Goal: Task Accomplishment & Management: Use online tool/utility

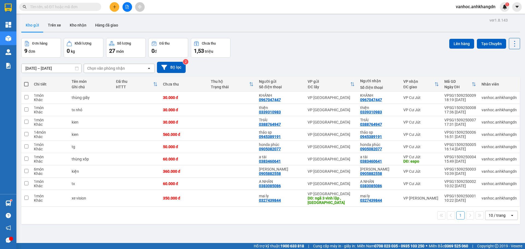
drag, startPoint x: 29, startPoint y: 83, endPoint x: 25, endPoint y: 86, distance: 5.3
click at [28, 84] on th at bounding box center [26, 84] width 10 height 14
click at [25, 84] on span at bounding box center [26, 84] width 4 height 4
click at [26, 81] on input "checkbox" at bounding box center [26, 81] width 0 height 0
checkbox input "true"
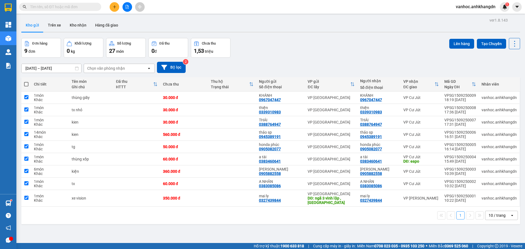
checkbox input "true"
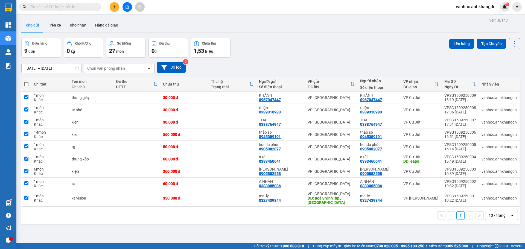
checkbox input "true"
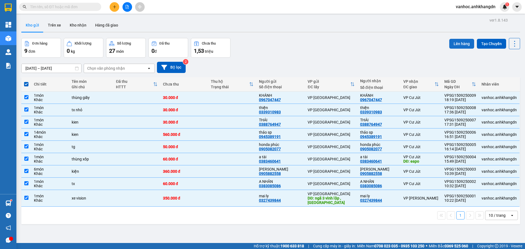
click at [464, 43] on button "Lên hàng" at bounding box center [461, 44] width 25 height 10
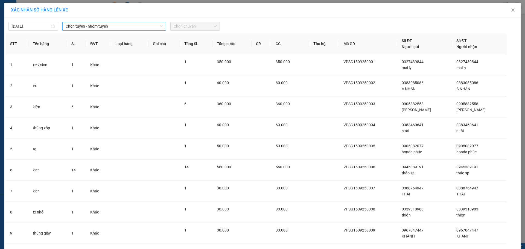
click at [122, 30] on div "Chọn tuyến - nhóm tuyến" at bounding box center [114, 26] width 104 height 9
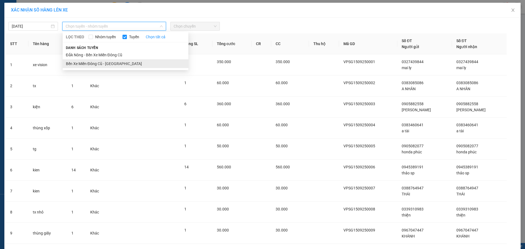
click at [102, 61] on li "Bến Xe Miền Đông Cũ - [GEOGRAPHIC_DATA]" at bounding box center [126, 63] width 126 height 9
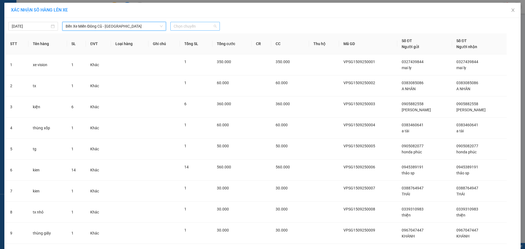
click at [193, 23] on span "Chọn chuyến" at bounding box center [195, 26] width 43 height 8
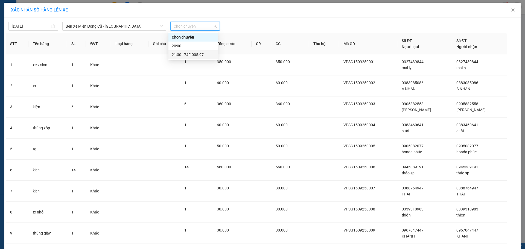
click at [184, 54] on div "21:30 - 74F-005.97" at bounding box center [193, 55] width 43 height 6
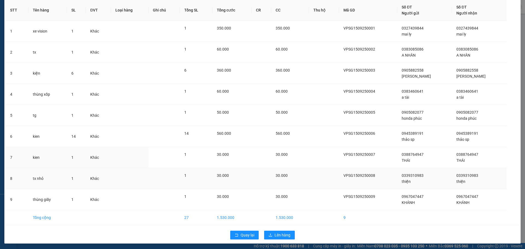
scroll to position [38, 0]
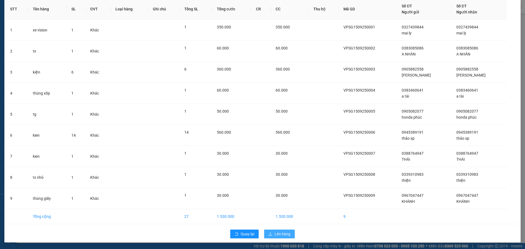
click at [281, 233] on span "Lên hàng" at bounding box center [282, 234] width 16 height 6
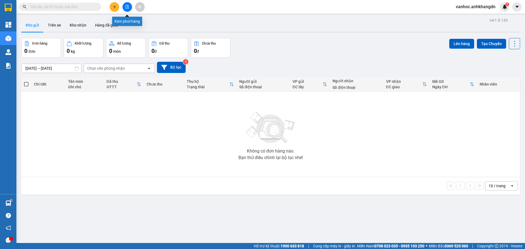
click at [125, 7] on icon "file-add" at bounding box center [127, 7] width 4 height 4
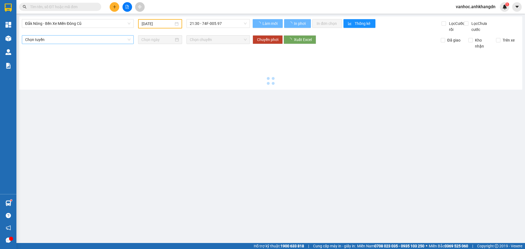
type input "[DATE]"
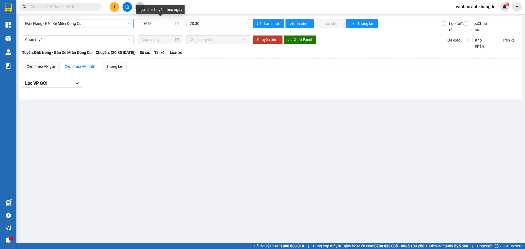
click at [100, 24] on span "Đắk Nông - Bến Xe Miền Đông Cũ" at bounding box center [77, 23] width 105 height 8
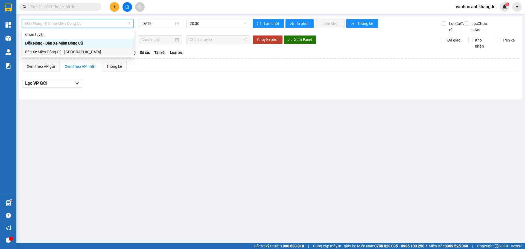
click at [68, 52] on div "Bến Xe Miền Đông Cũ - [GEOGRAPHIC_DATA]" at bounding box center [77, 52] width 105 height 6
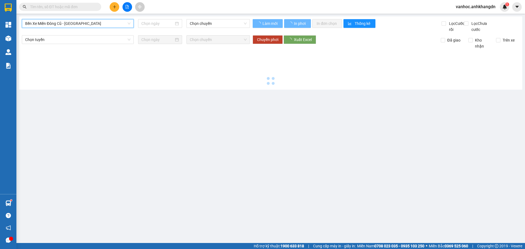
type input "[DATE]"
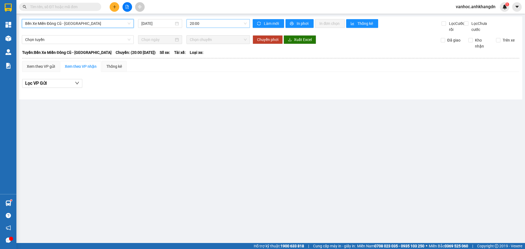
click at [222, 27] on span "20:00" at bounding box center [218, 23] width 57 height 8
click at [216, 56] on body "Kết quả tìm kiếm ( 0 ) Bộ lọc No Data vanhoc.anhkhangdn 1 Tổng Quan Kho hàng mớ…" at bounding box center [262, 124] width 525 height 249
click at [223, 28] on div "Bến Xe Miền Đông Cũ - [GEOGRAPHIC_DATA] Nông [DATE] 20:00" at bounding box center [136, 25] width 228 height 13
click at [223, 24] on span "20:00" at bounding box center [218, 23] width 57 height 8
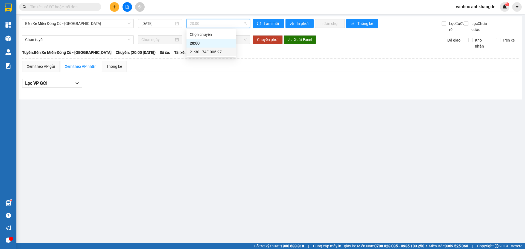
click at [208, 49] on div "21:30 - 74F-005.97" at bounding box center [211, 52] width 43 height 6
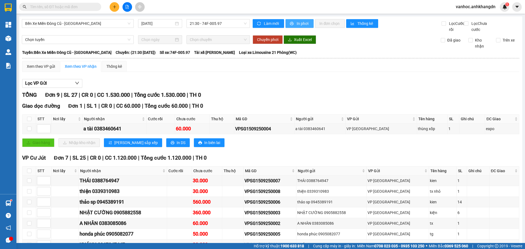
click at [290, 26] on span "printer" at bounding box center [292, 24] width 5 height 4
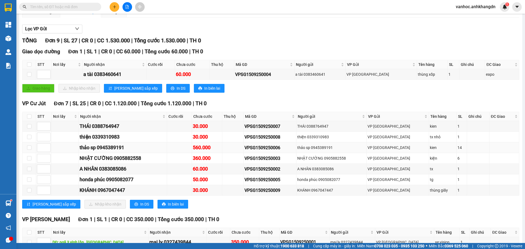
scroll to position [55, 0]
